Goal: Information Seeking & Learning: Learn about a topic

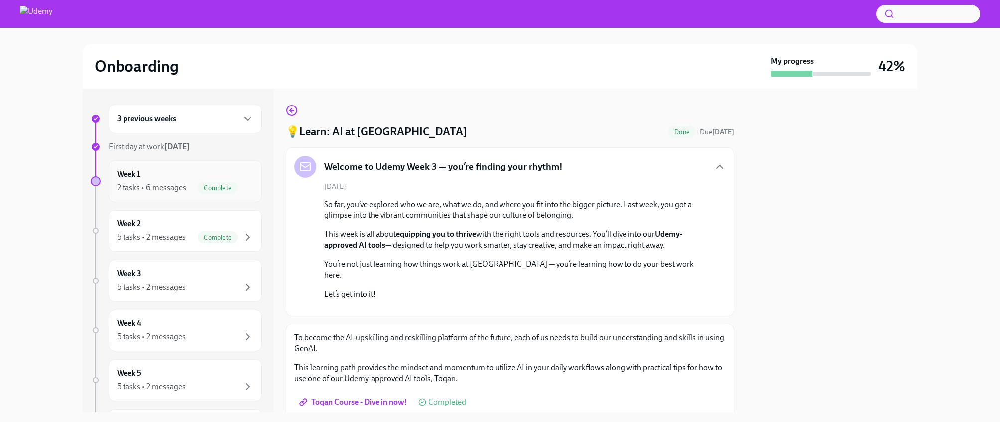
scroll to position [202, 0]
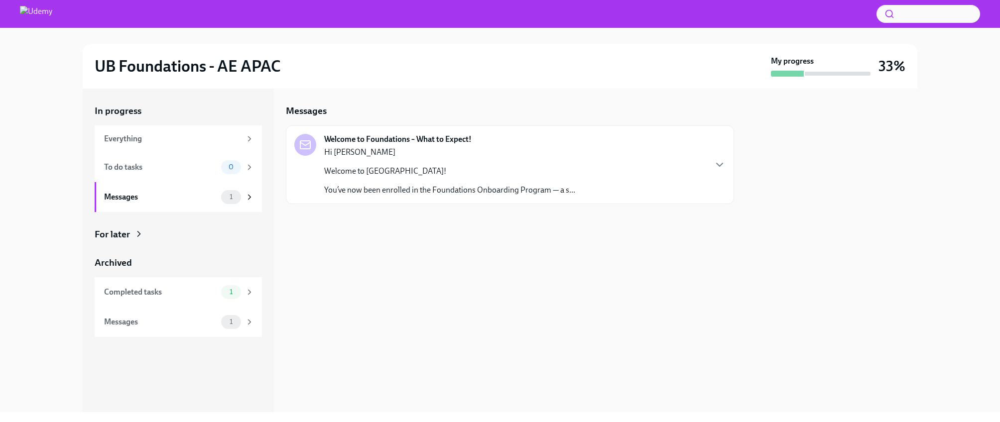
click at [421, 185] on p "You’ve now been enrolled in the Foundations Onboarding Program — a s..." at bounding box center [449, 190] width 251 height 11
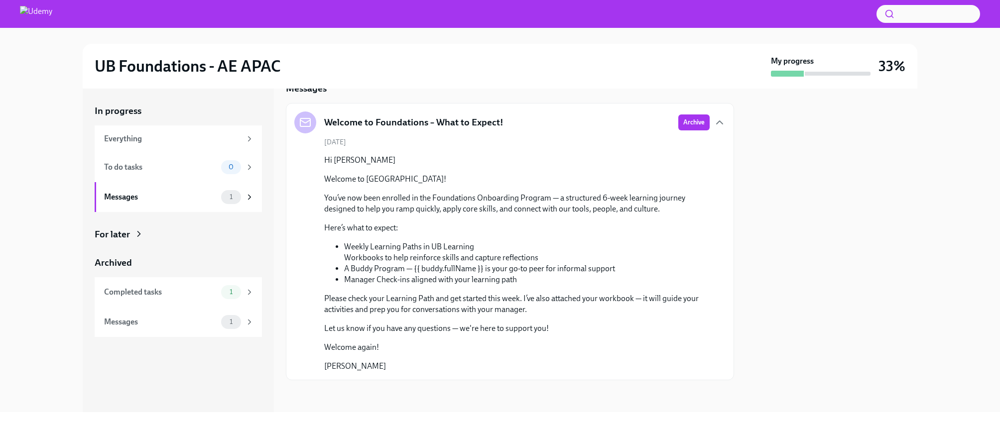
scroll to position [22, 0]
click at [248, 197] on icon at bounding box center [249, 197] width 9 height 9
click at [229, 199] on span "1" at bounding box center [231, 196] width 15 height 7
click at [236, 294] on span "1" at bounding box center [231, 291] width 15 height 7
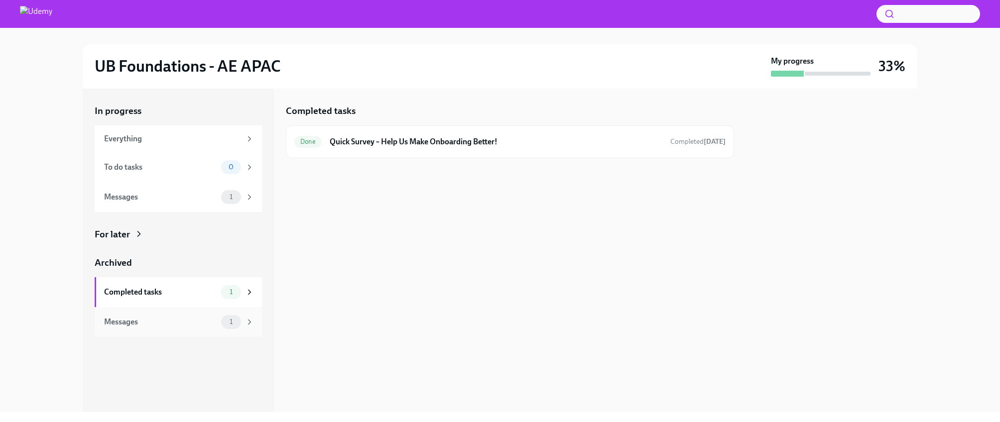
click at [235, 322] on span "1" at bounding box center [231, 321] width 15 height 7
click at [479, 144] on strong "[UB Foundations - AE APAC] A new experience starts [DATE]!" at bounding box center [430, 139] width 213 height 11
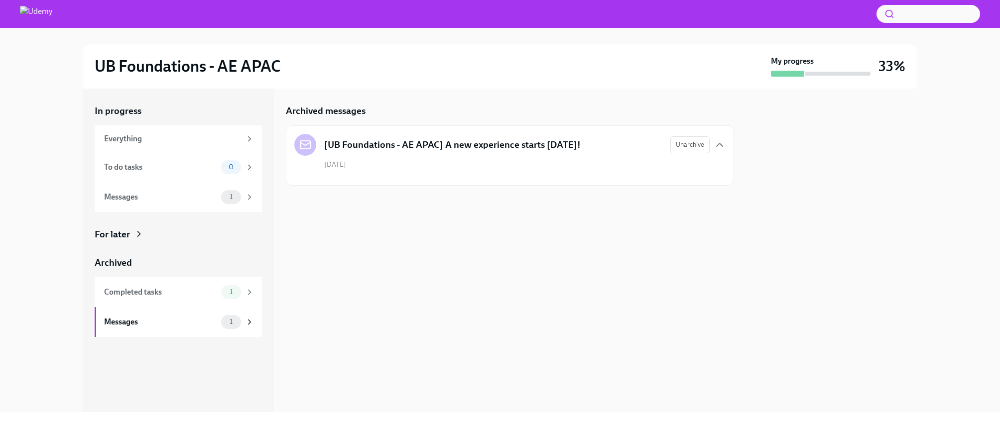
click at [500, 146] on h5 "[UB Foundations - AE APAC] A new experience starts [DATE]!" at bounding box center [452, 144] width 256 height 13
click at [130, 239] on div "For later" at bounding box center [178, 234] width 167 height 13
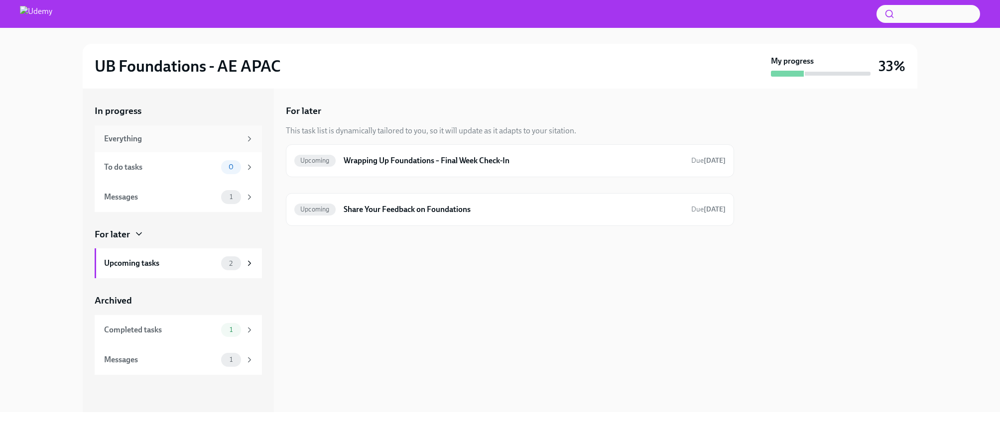
click at [249, 135] on icon at bounding box center [249, 138] width 9 height 9
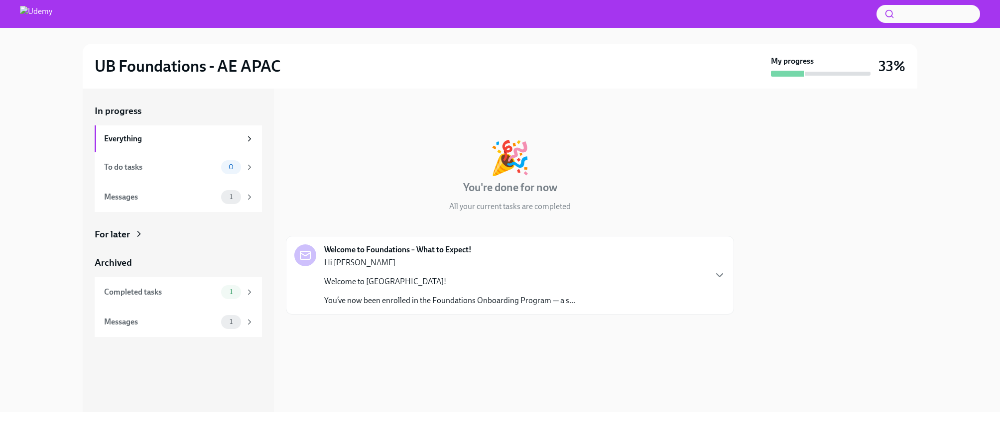
click at [489, 284] on p "Welcome to [GEOGRAPHIC_DATA]!" at bounding box center [449, 281] width 251 height 11
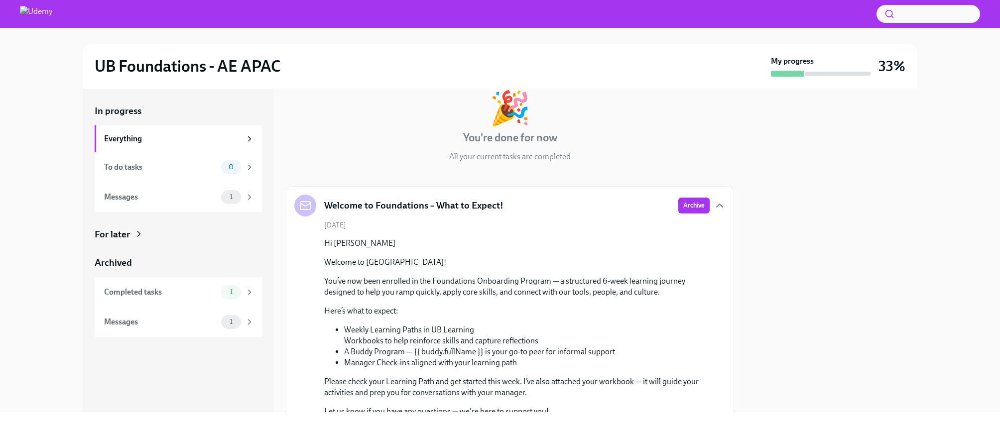
scroll to position [133, 0]
